Goal: Navigation & Orientation: Find specific page/section

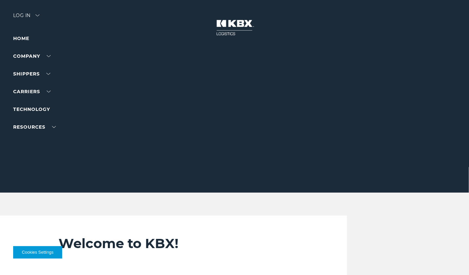
click at [25, 16] on div "Log in" at bounding box center [26, 18] width 26 height 10
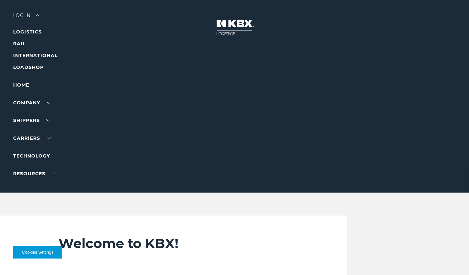
click at [25, 16] on div "Log in" at bounding box center [26, 18] width 26 height 10
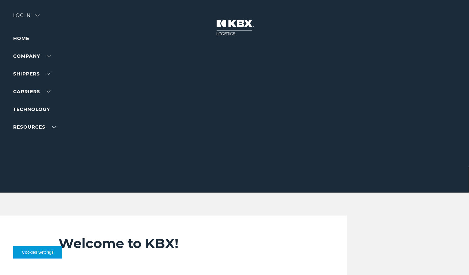
click at [25, 16] on div "Log in" at bounding box center [26, 18] width 26 height 10
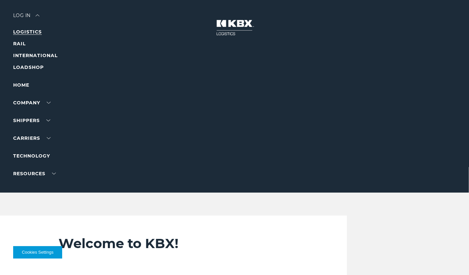
click at [27, 34] on link "LOGISTICS" at bounding box center [27, 32] width 29 height 6
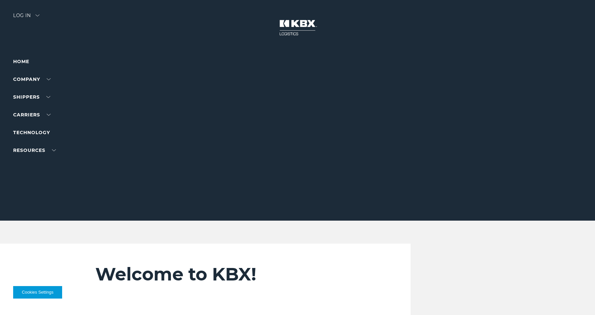
click at [35, 13] on div "Log in" at bounding box center [26, 18] width 26 height 10
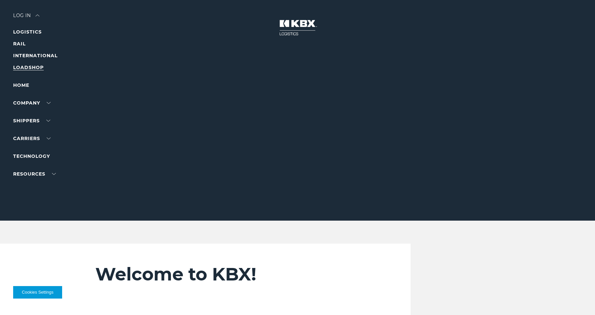
click at [27, 67] on link "LOADSHOP" at bounding box center [28, 67] width 31 height 6
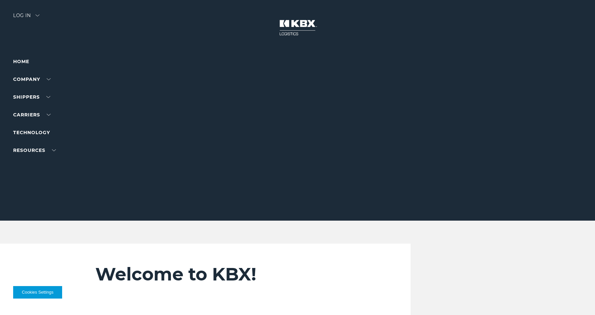
click at [32, 14] on div "Log in" at bounding box center [26, 18] width 26 height 10
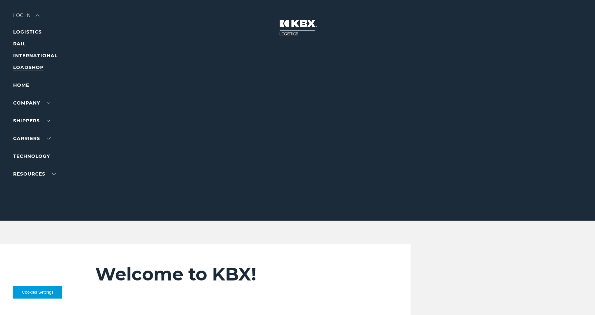
click at [32, 66] on link "LOADSHOP" at bounding box center [28, 67] width 31 height 6
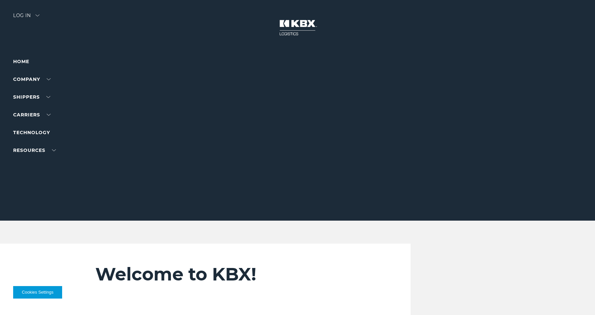
click at [31, 17] on div "Log in" at bounding box center [26, 18] width 26 height 10
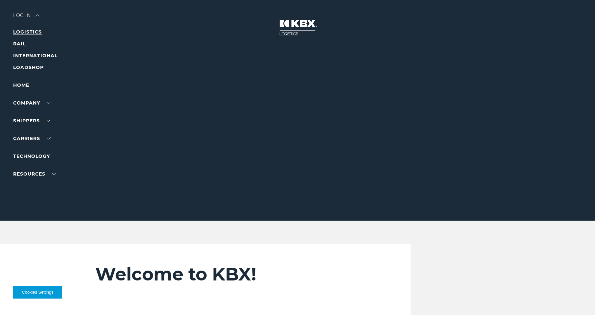
click at [33, 33] on link "LOGISTICS" at bounding box center [27, 32] width 29 height 6
